Goal: Information Seeking & Learning: Find contact information

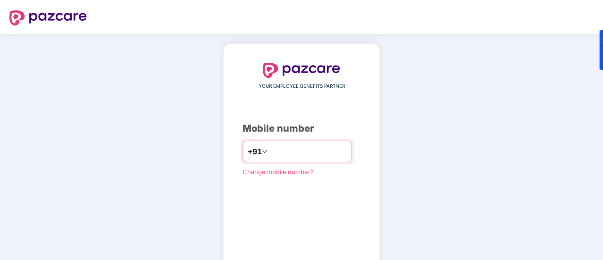
scroll to position [52, 0]
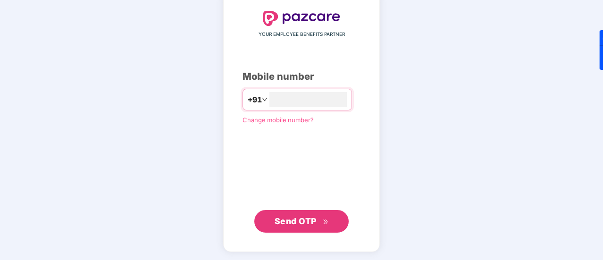
type input "**********"
click at [303, 224] on span "Send OTP" at bounding box center [295, 221] width 42 height 10
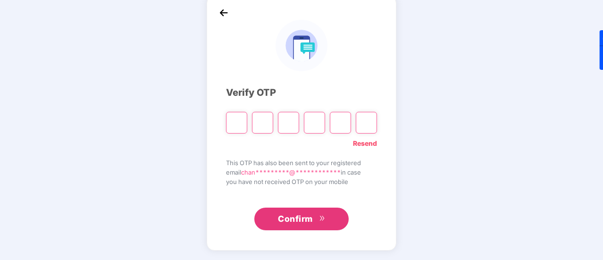
scroll to position [47, 0]
type input "*"
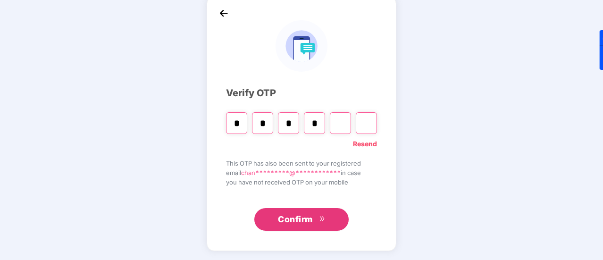
type input "*"
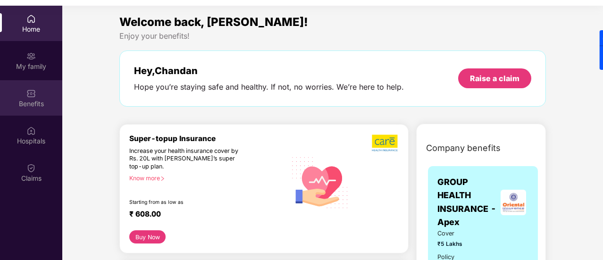
click at [30, 109] on div "Benefits" at bounding box center [31, 97] width 62 height 35
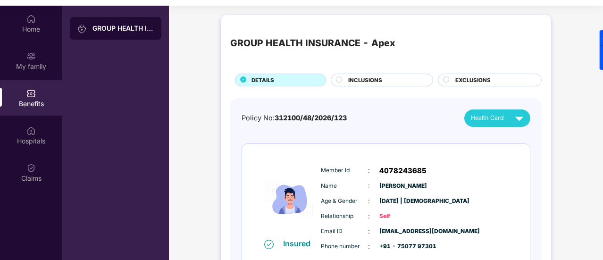
scroll to position [58, 0]
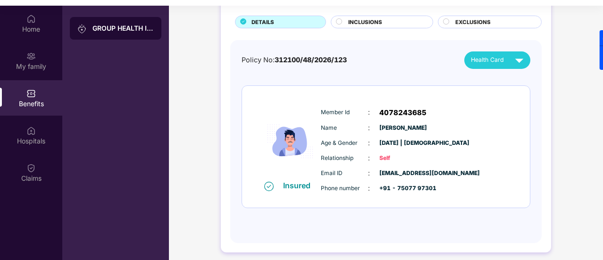
click at [366, 21] on span "INCLUSIONS" at bounding box center [365, 22] width 34 height 8
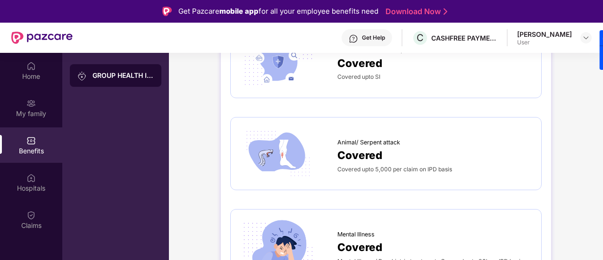
scroll to position [53, 0]
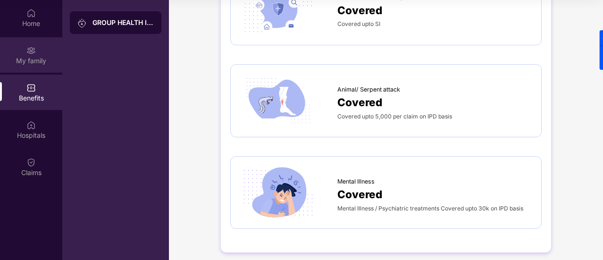
click at [33, 56] on div "My family" at bounding box center [31, 60] width 62 height 9
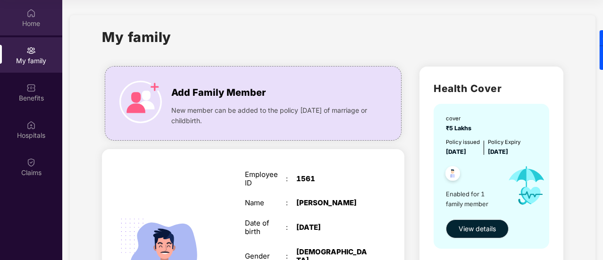
click at [44, 19] on div "Home" at bounding box center [31, 23] width 62 height 9
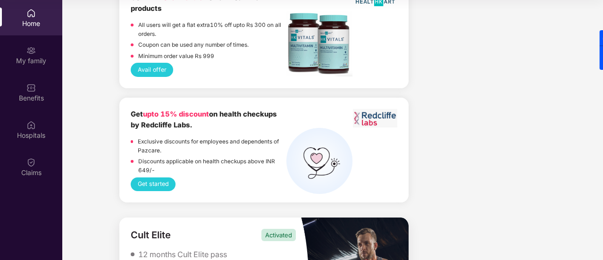
scroll to position [2438, 0]
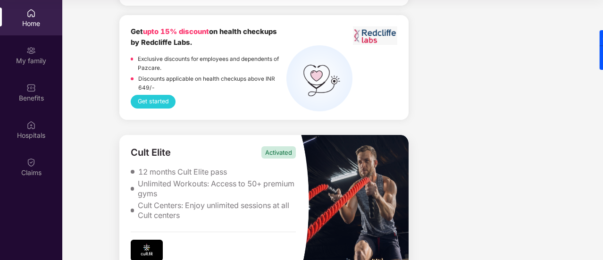
click at [340, 205] on img at bounding box center [354, 201] width 108 height 133
click at [250, 181] on div "Unlimited Workouts: Access to 50+ premium gyms" at bounding box center [217, 189] width 158 height 20
click at [284, 146] on div "Activated" at bounding box center [278, 152] width 34 height 12
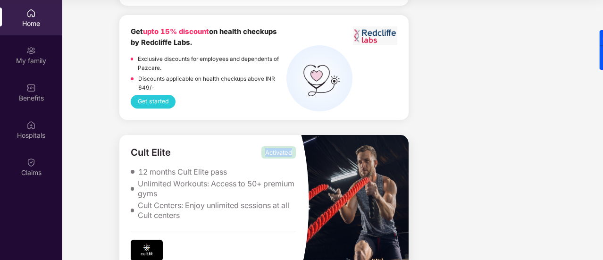
click at [343, 198] on img at bounding box center [354, 201] width 108 height 133
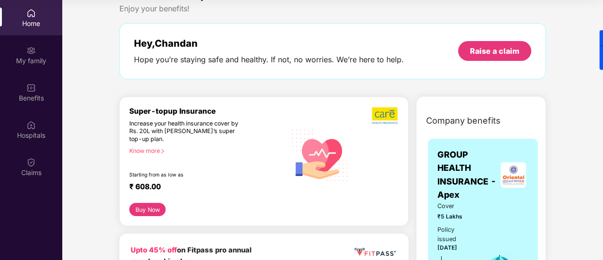
scroll to position [0, 0]
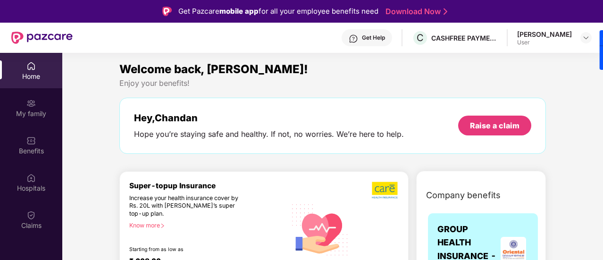
click at [385, 40] on div "Get Help" at bounding box center [373, 38] width 23 height 8
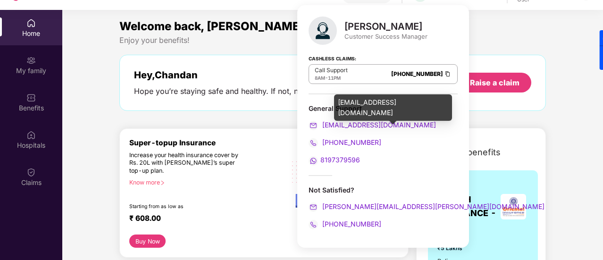
scroll to position [53, 0]
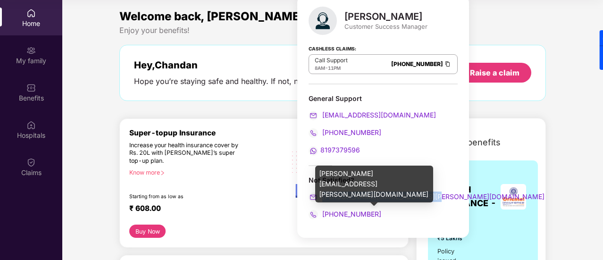
drag, startPoint x: 438, startPoint y: 194, endPoint x: 323, endPoint y: 198, distance: 115.1
click at [323, 198] on div "[PERSON_NAME] Customer Success Manager Cashless Claims: Call Support 8AM - 11PM…" at bounding box center [383, 116] width 172 height 242
copy span "[PERSON_NAME][EMAIL_ADDRESS][PERSON_NAME][DOMAIN_NAME]"
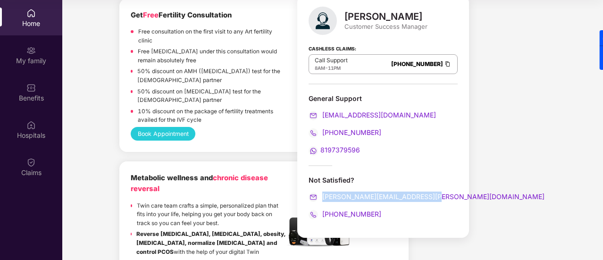
scroll to position [2438, 0]
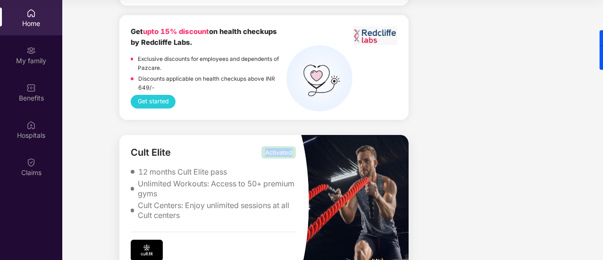
drag, startPoint x: 83, startPoint y: 157, endPoint x: 177, endPoint y: 147, distance: 94.3
drag, startPoint x: 174, startPoint y: 145, endPoint x: 117, endPoint y: 138, distance: 57.0
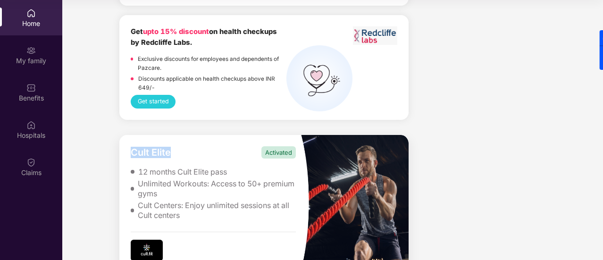
copy div "Cult Elite"
